Goal: Task Accomplishment & Management: Use online tool/utility

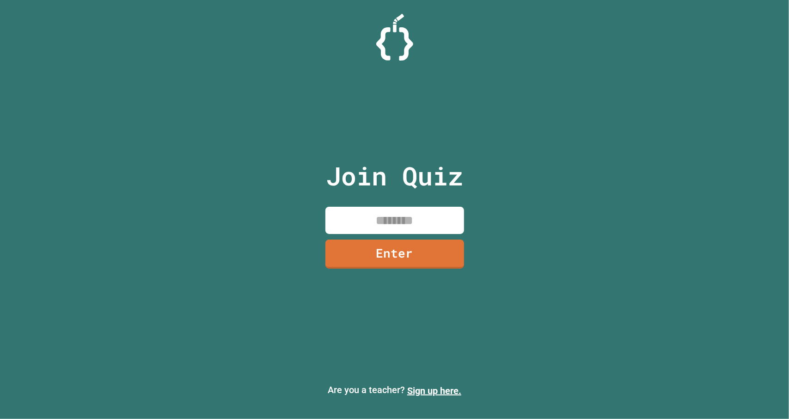
click at [148, 241] on div "Join Quiz Enter Are you a teacher? Sign up here." at bounding box center [394, 209] width 789 height 419
click at [361, 228] on input at bounding box center [395, 220] width 139 height 27
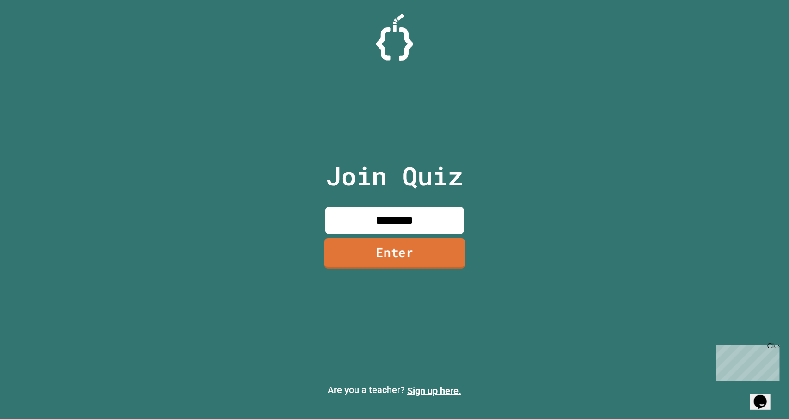
type input "********"
click at [428, 243] on link "Enter" at bounding box center [394, 253] width 141 height 31
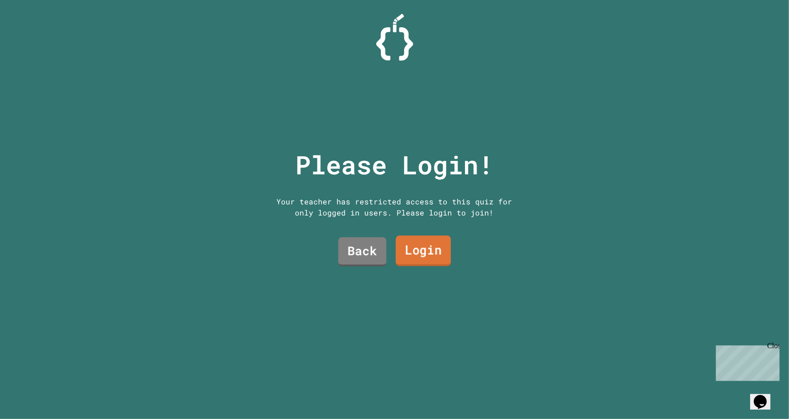
click at [419, 250] on link "Login" at bounding box center [423, 250] width 55 height 31
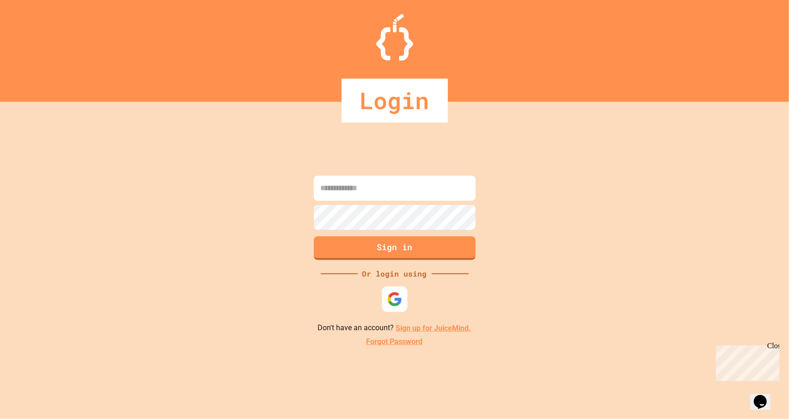
click at [386, 295] on div at bounding box center [394, 299] width 25 height 25
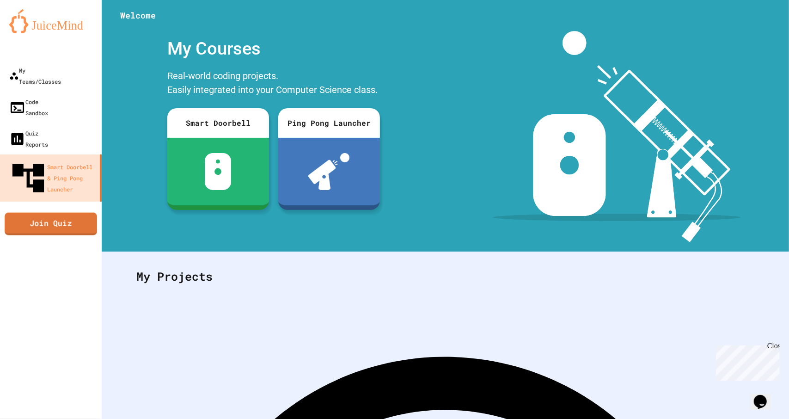
click at [63, 212] on link "Join Quiz" at bounding box center [51, 223] width 92 height 23
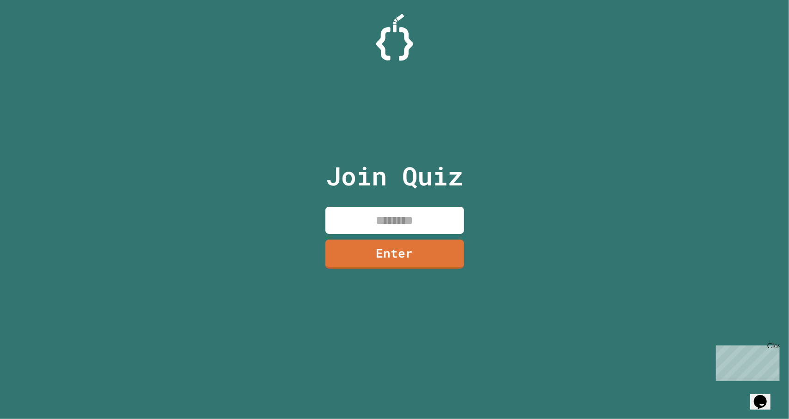
click at [387, 219] on input at bounding box center [395, 220] width 139 height 27
type input "********"
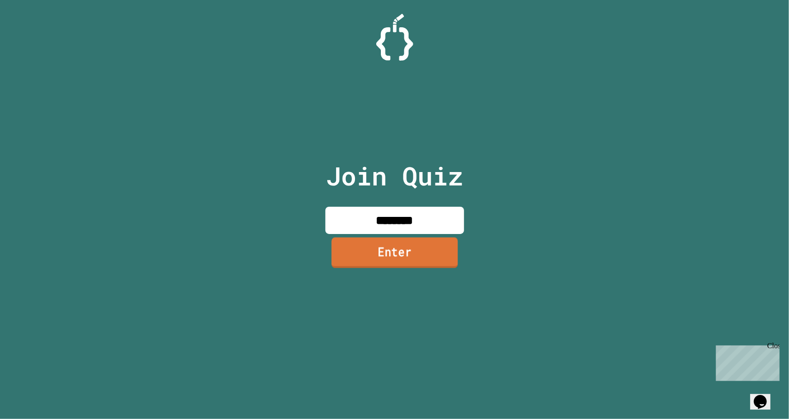
click at [399, 254] on link "Enter" at bounding box center [395, 253] width 126 height 31
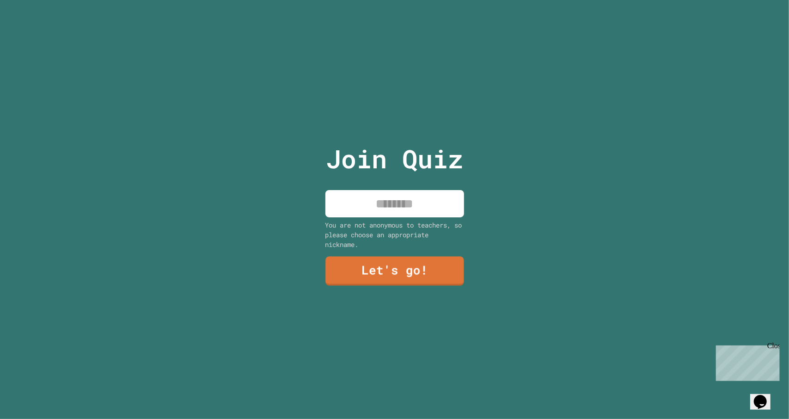
click at [413, 203] on input at bounding box center [395, 203] width 139 height 27
type input "*******"
click at [422, 264] on link "Let's go!" at bounding box center [394, 270] width 135 height 31
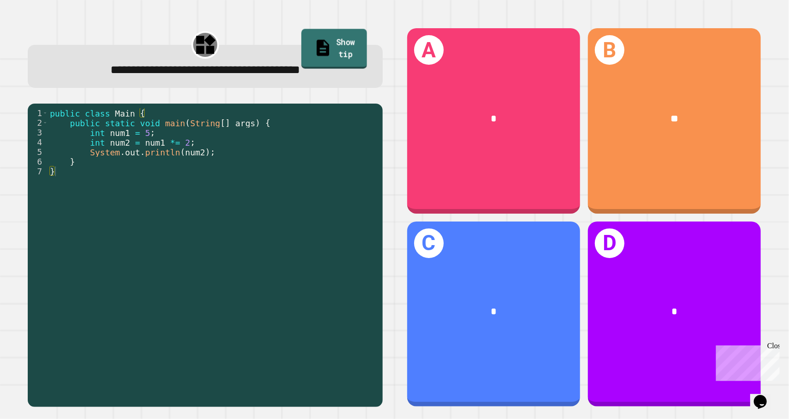
click at [338, 53] on link "Show tip" at bounding box center [334, 49] width 66 height 40
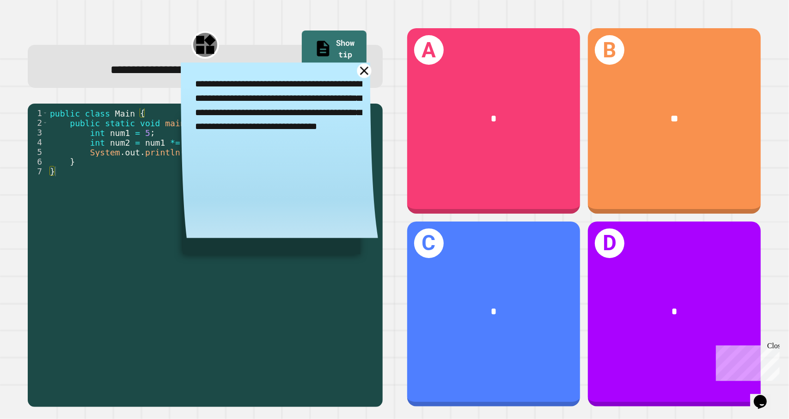
click at [357, 72] on icon at bounding box center [364, 71] width 14 height 14
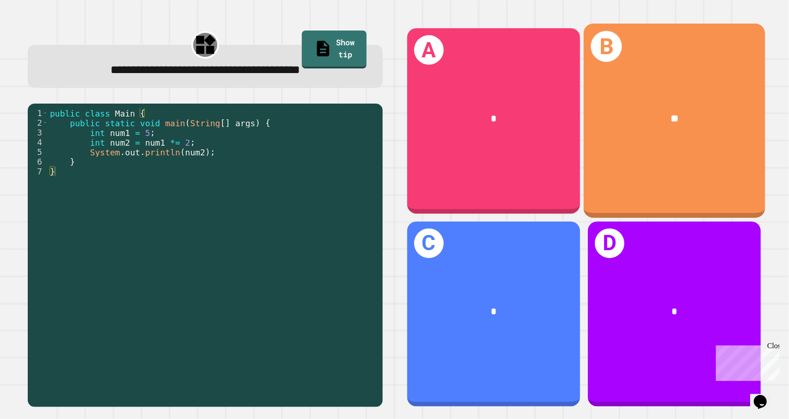
click at [636, 100] on div "**" at bounding box center [675, 118] width 182 height 55
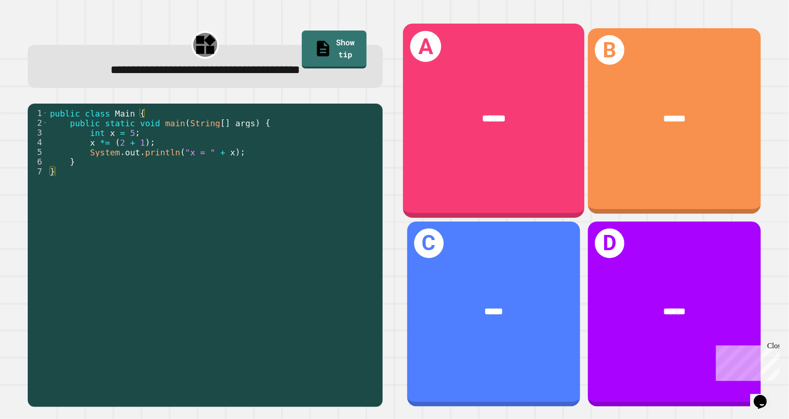
click at [491, 148] on div "A ******" at bounding box center [494, 121] width 182 height 194
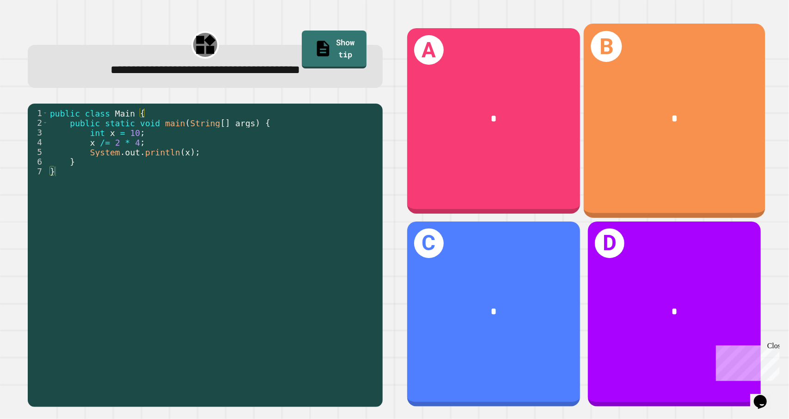
click at [612, 139] on div "*" at bounding box center [675, 118] width 182 height 55
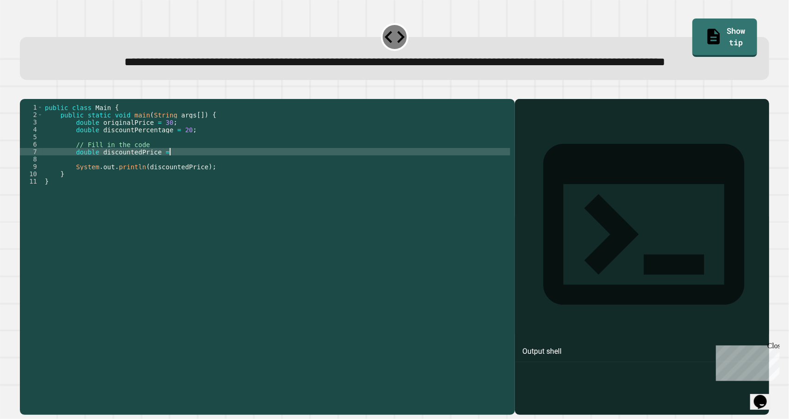
click at [171, 187] on div "public class Main { public static void main ( String args [ ]) { double origina…" at bounding box center [276, 237] width 467 height 266
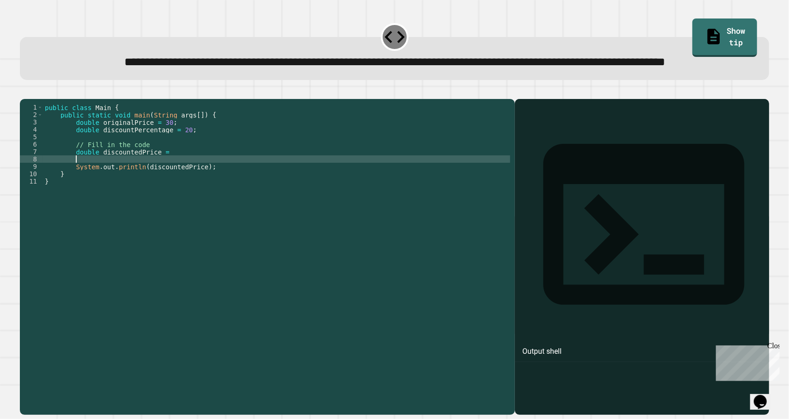
click at [111, 196] on div "public class Main { public static void main ( String args [ ]) { double origina…" at bounding box center [276, 237] width 467 height 266
click at [201, 179] on div "public class Main { public static void main ( String args [ ]) { double origina…" at bounding box center [276, 237] width 467 height 266
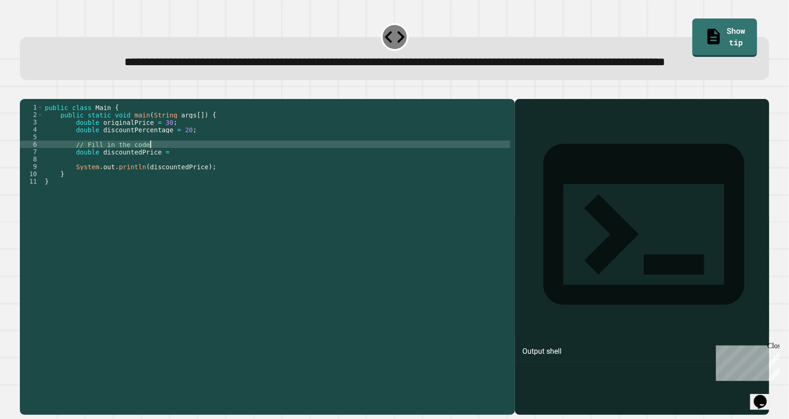
click at [202, 187] on div "public class Main { public static void main ( String args [ ]) { double origina…" at bounding box center [276, 237] width 467 height 266
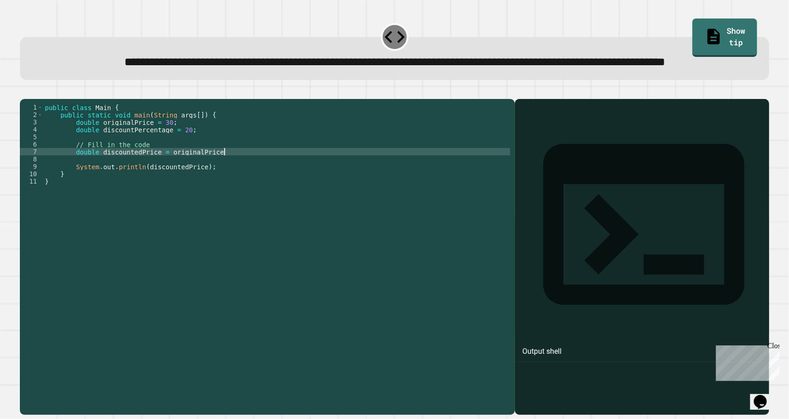
scroll to position [0, 12]
click at [722, 33] on link "Show tip" at bounding box center [724, 36] width 61 height 40
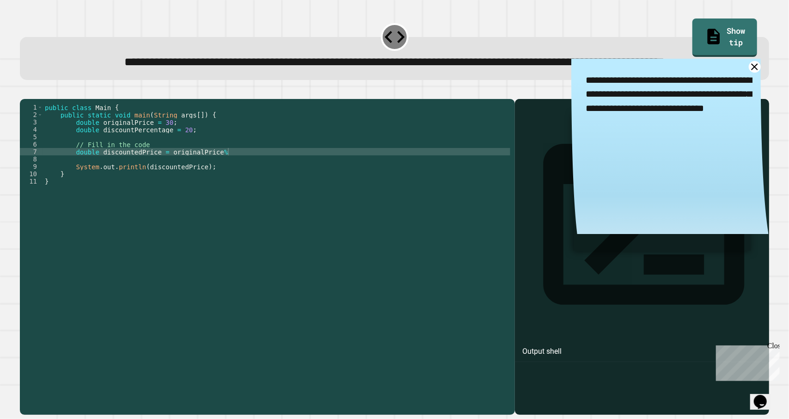
scroll to position [0, 2]
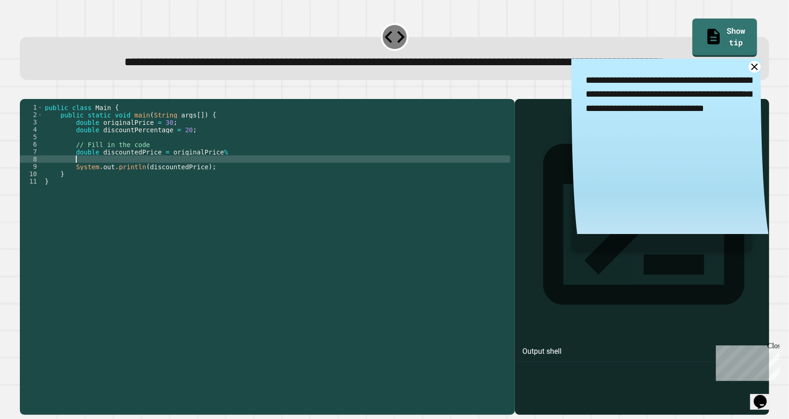
click at [243, 189] on div "public class Main { public static void main ( String args [ ]) { double origina…" at bounding box center [276, 237] width 467 height 266
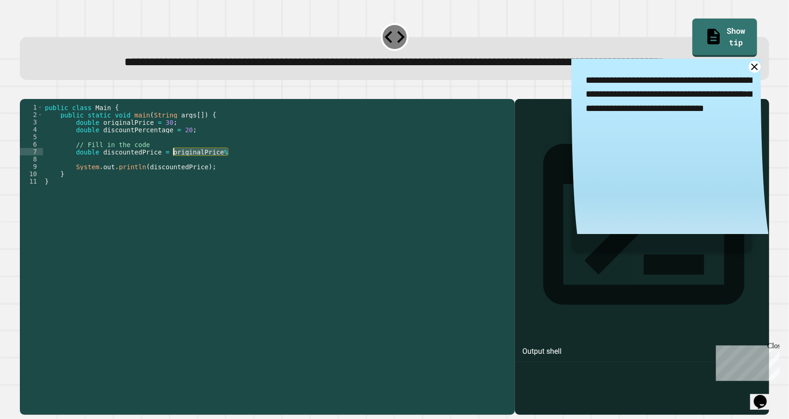
drag, startPoint x: 240, startPoint y: 183, endPoint x: 173, endPoint y: 188, distance: 66.4
click at [173, 188] on div "public class Main { public static void main ( String args [ ]) { double origina…" at bounding box center [276, 237] width 467 height 266
click at [25, 92] on icon "button" at bounding box center [25, 92] width 0 height 0
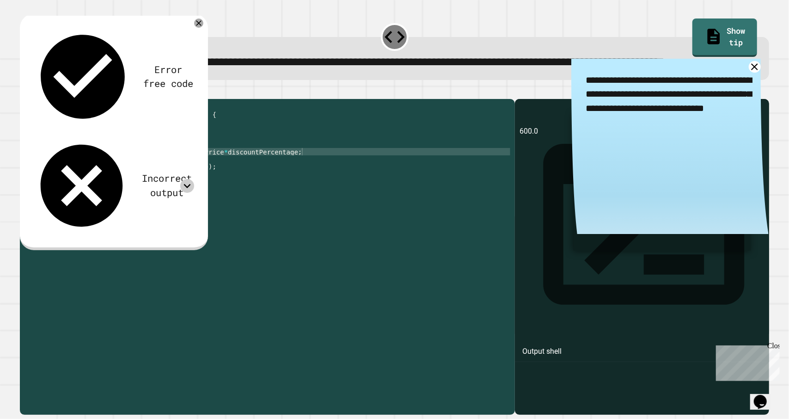
click at [181, 179] on div at bounding box center [187, 186] width 14 height 14
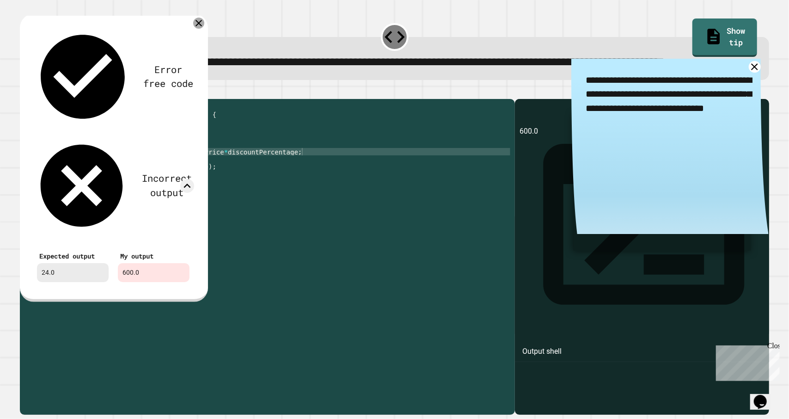
click at [203, 29] on div at bounding box center [198, 23] width 11 height 11
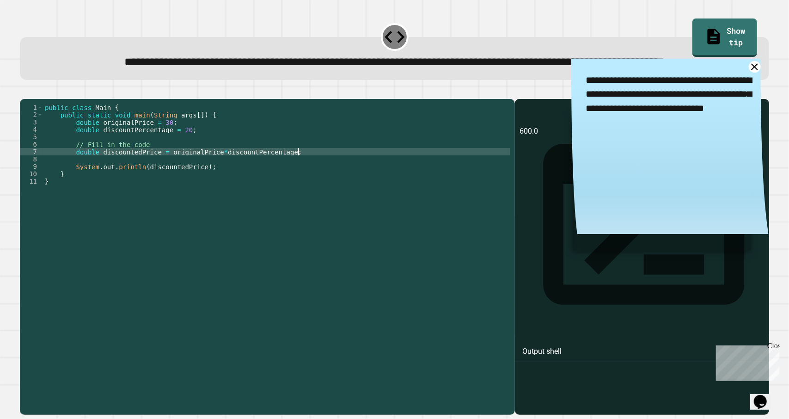
click at [298, 185] on div "public class Main { public static void main ( String args [ ]) { double origina…" at bounding box center [276, 237] width 467 height 266
click at [174, 186] on div "public class Main { public static void main ( String args [ ]) { double origina…" at bounding box center [276, 237] width 467 height 266
click at [301, 187] on div "public class Main { public static void main ( String args [ ]) { double origina…" at bounding box center [276, 237] width 467 height 266
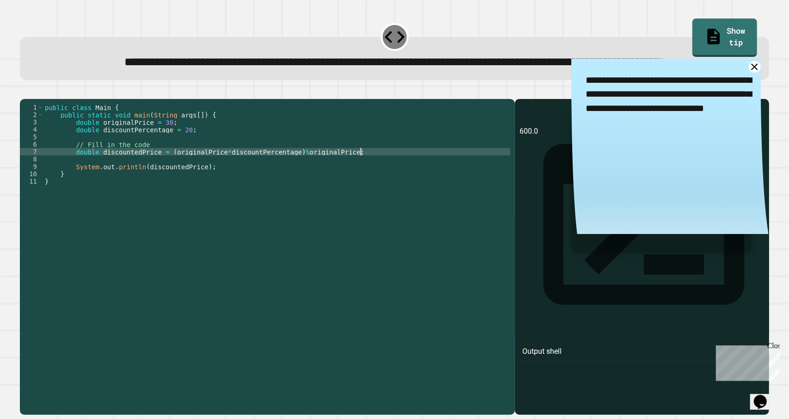
type textarea "**********"
click at [25, 92] on icon "button" at bounding box center [25, 92] width 0 height 0
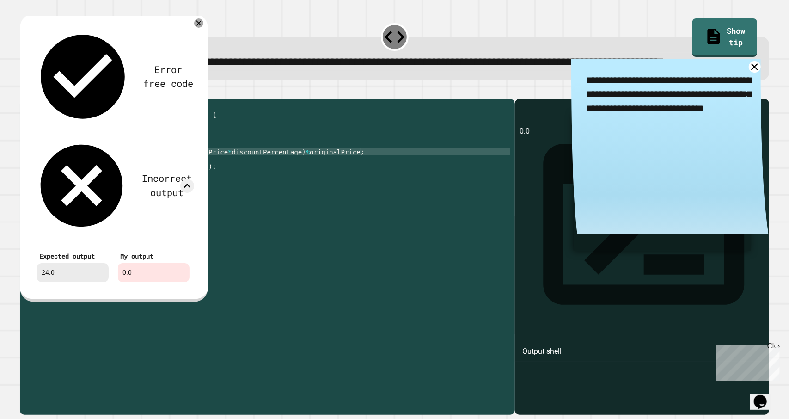
click at [358, 185] on div "public class Main { public static void main ( String args [ ]) { double origina…" at bounding box center [276, 237] width 467 height 266
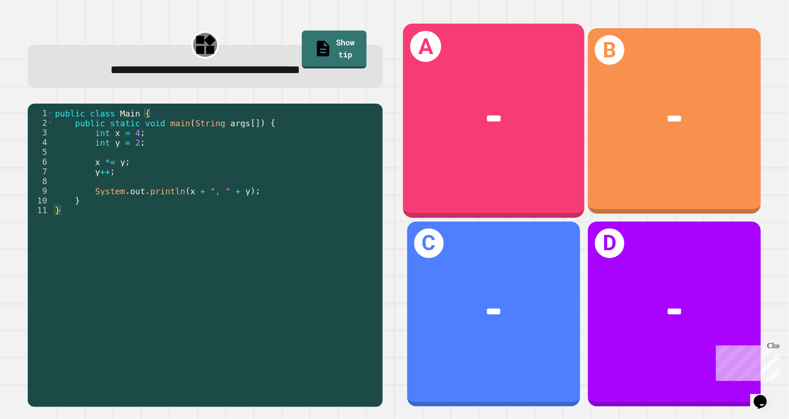
click at [478, 156] on div "A ****" at bounding box center [494, 121] width 182 height 194
